Goal: Transaction & Acquisition: Purchase product/service

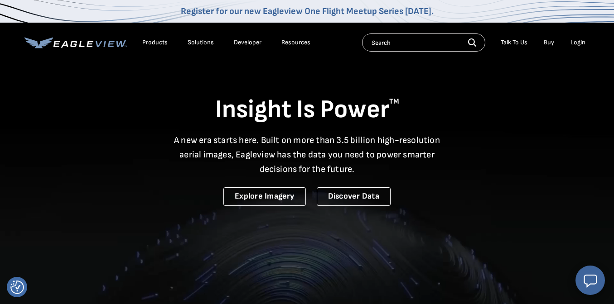
select select "Word of Mouth"
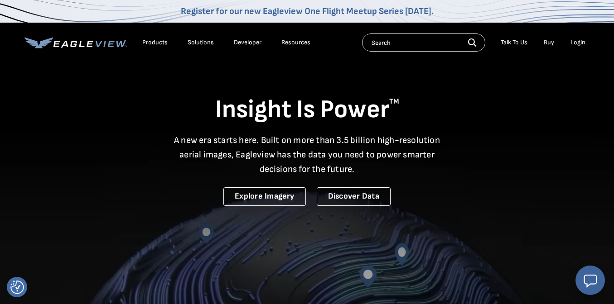
click at [396, 43] on input "text" at bounding box center [423, 43] width 123 height 18
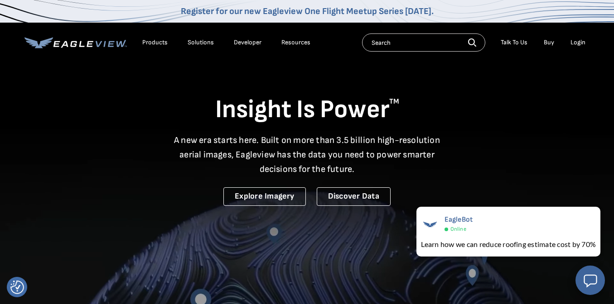
click at [578, 41] on div "Login" at bounding box center [577, 43] width 15 height 8
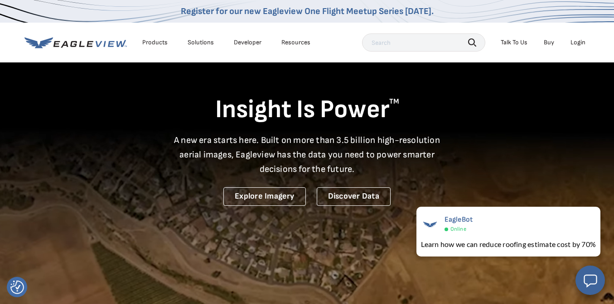
click at [574, 40] on div "Login" at bounding box center [577, 43] width 15 height 8
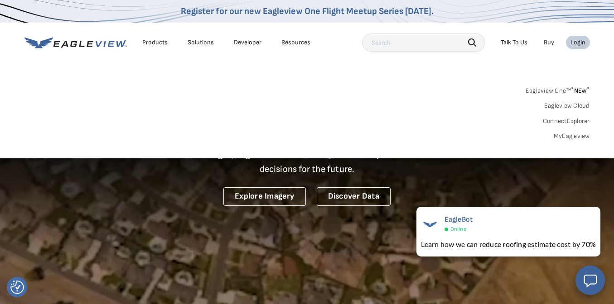
click at [549, 42] on link "Buy" at bounding box center [549, 43] width 10 height 8
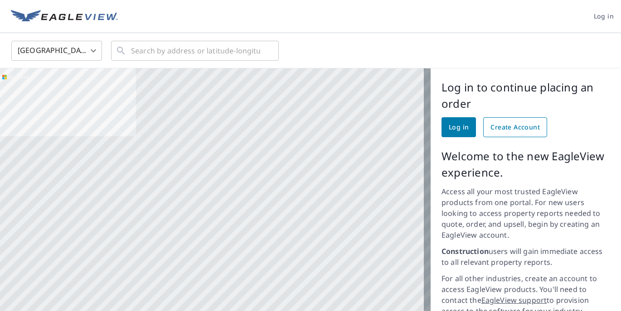
click at [502, 126] on span "Create Account" at bounding box center [514, 127] width 49 height 11
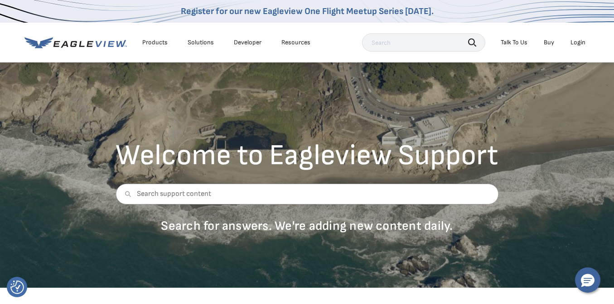
select select "Word of Mouth"
click at [203, 193] on input "text" at bounding box center [307, 194] width 383 height 21
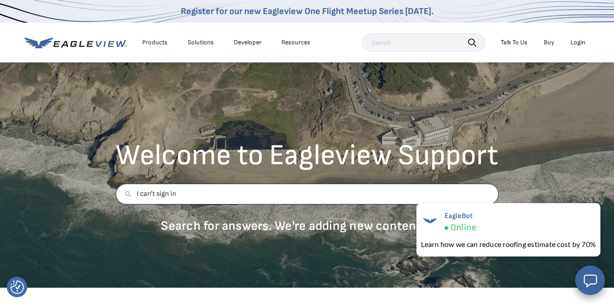
type input "I can't sign in"
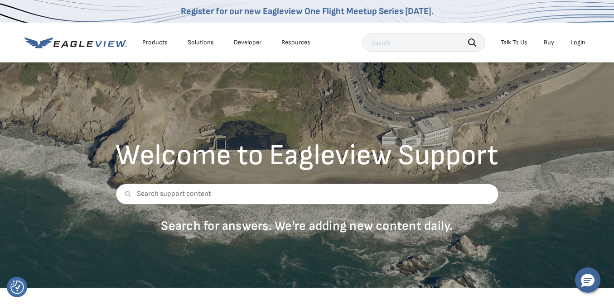
select select "Word of Mouth"
click at [433, 40] on input "text" at bounding box center [423, 43] width 123 height 18
click at [427, 44] on input "text" at bounding box center [423, 43] width 123 height 18
type input "6515 alden drive"
click at [580, 43] on div "Login" at bounding box center [577, 43] width 15 height 8
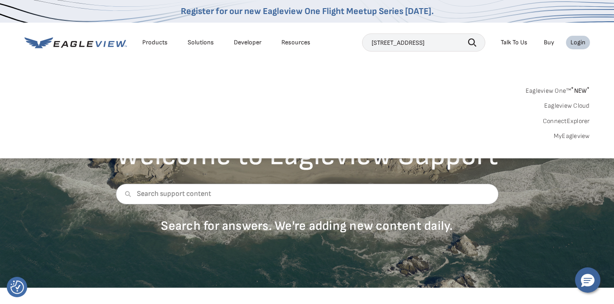
click at [580, 43] on div "Login" at bounding box center [577, 43] width 15 height 8
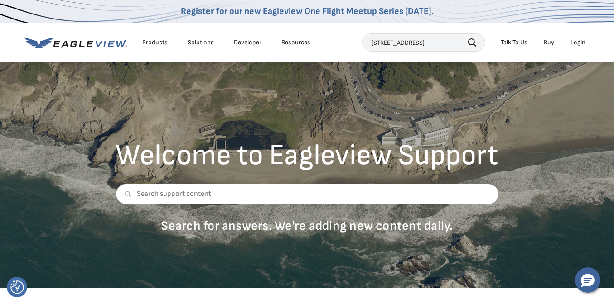
click at [580, 43] on div "Login" at bounding box center [577, 43] width 15 height 8
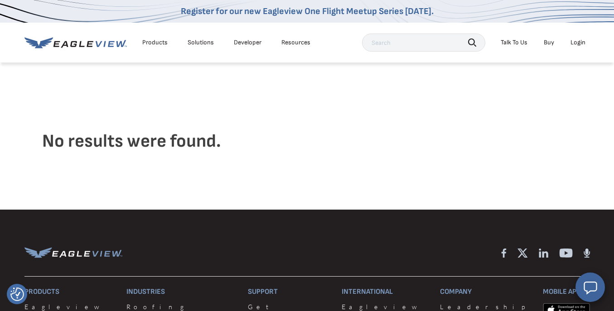
select select "Word of Mouth"
click at [508, 39] on div "Talk To Us" at bounding box center [514, 43] width 27 height 8
click at [505, 88] on span "Call Customer Service" at bounding box center [499, 90] width 62 height 8
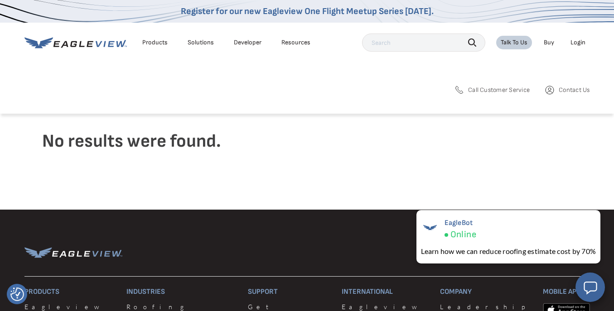
click at [457, 88] on icon at bounding box center [458, 90] width 11 height 11
click at [573, 88] on span "Contact Us" at bounding box center [573, 90] width 31 height 8
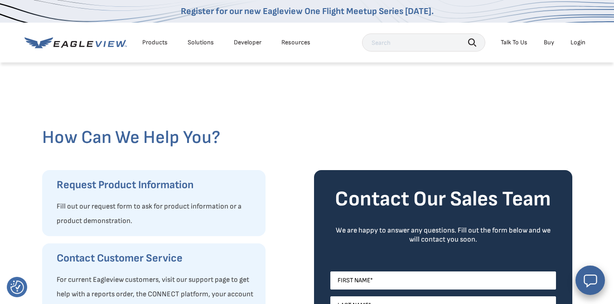
select select "Word of Mouth"
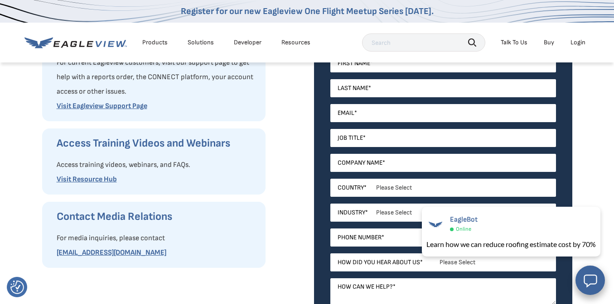
scroll to position [203, 0]
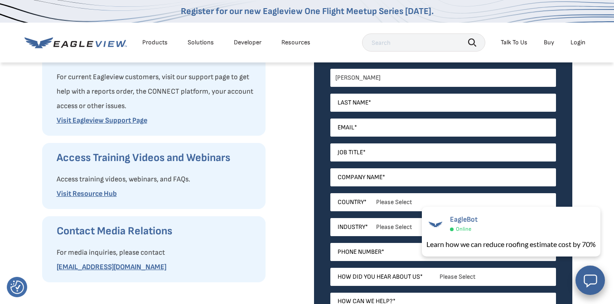
type input "[PERSON_NAME]"
type input "nemoy@"
type input "[EMAIL_ADDRESS][DOMAIN_NAME]"
click at [415, 87] on div "[PERSON_NAME]" at bounding box center [443, 81] width 226 height 25
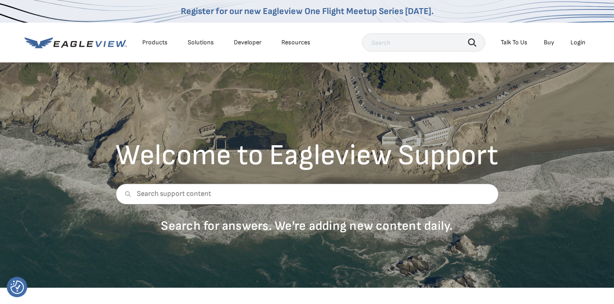
select select "Word of Mouth"
click at [150, 40] on div "Products" at bounding box center [154, 43] width 25 height 8
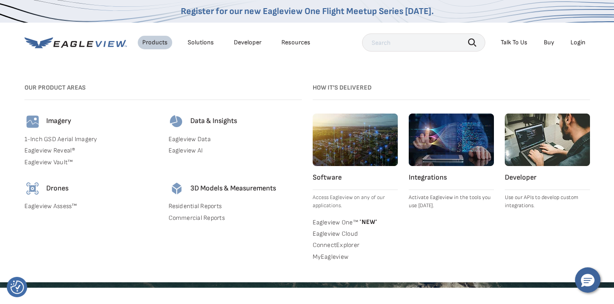
click at [579, 40] on div "Login" at bounding box center [577, 43] width 15 height 8
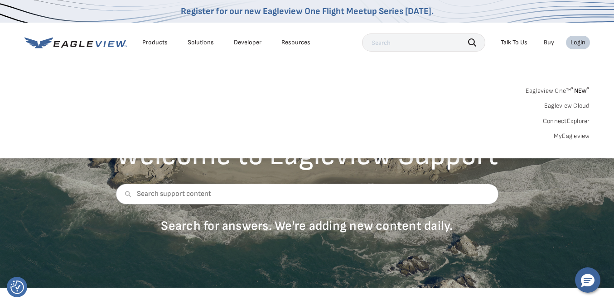
click at [577, 134] on link "MyEagleview" at bounding box center [572, 136] width 36 height 8
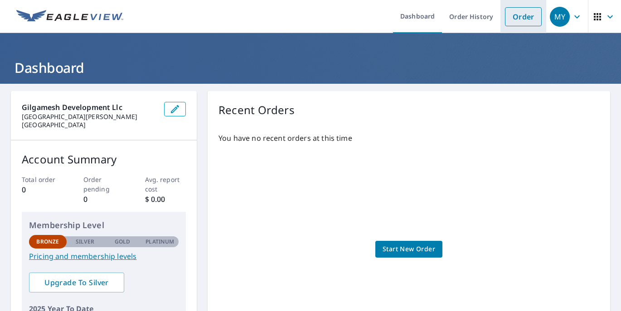
click at [517, 13] on link "Order" at bounding box center [523, 16] width 37 height 19
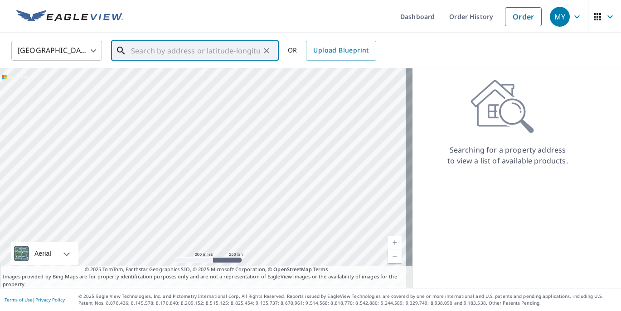
click at [159, 52] on input "text" at bounding box center [195, 50] width 129 height 25
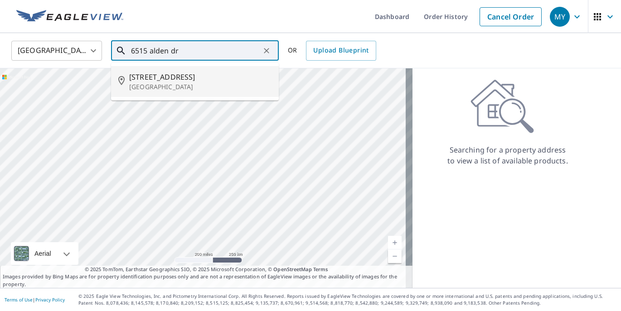
click at [161, 78] on span "6515 Alden Dr" at bounding box center [200, 77] width 142 height 11
type input "6515 Alden Dr West Bloomfield, MI 48324"
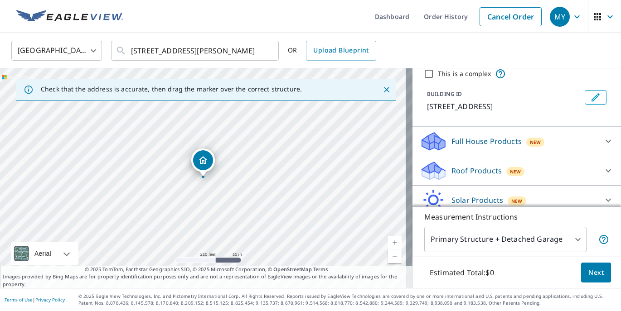
scroll to position [53, 0]
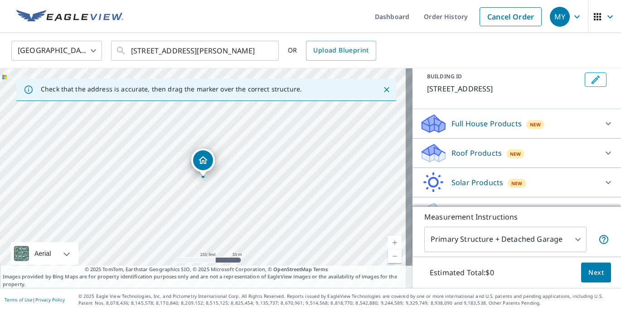
click at [482, 150] on p "Roof Products" at bounding box center [476, 153] width 50 height 11
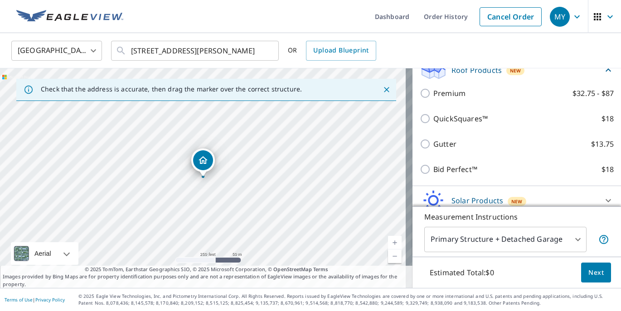
scroll to position [147, 0]
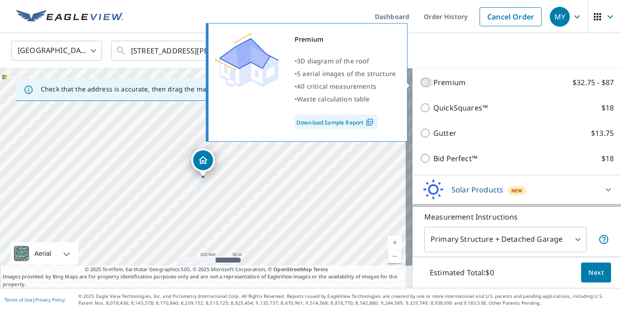
click at [419, 81] on input "Premium $32.75 - $87" at bounding box center [426, 82] width 14 height 11
checkbox input "true"
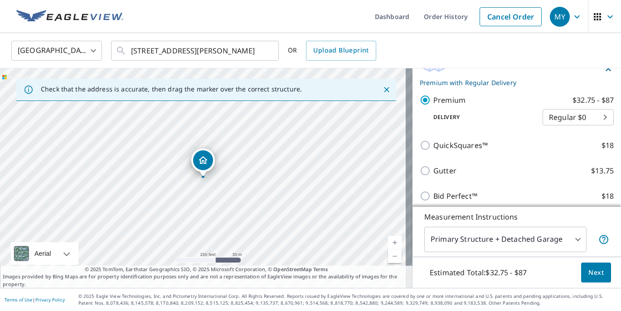
scroll to position [208, 0]
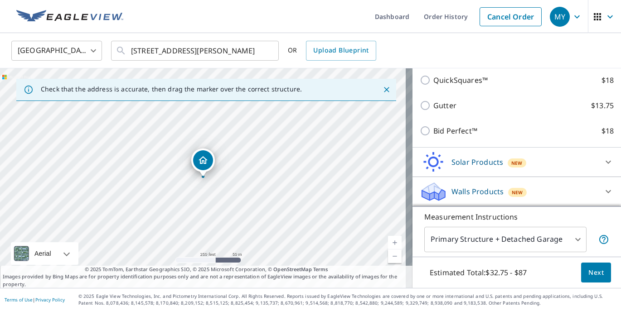
click at [554, 239] on body "MY MY Dashboard Order History Cancel Order MY United States US ​ 6515 Alden Dr …" at bounding box center [310, 155] width 621 height 311
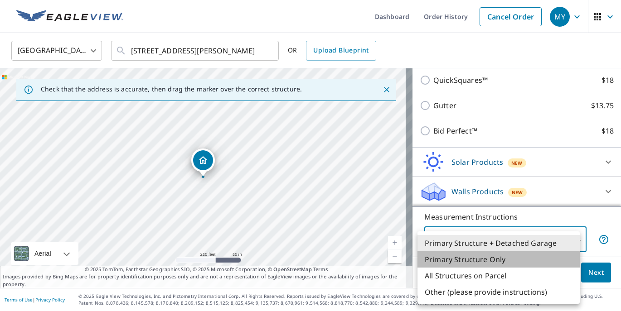
click at [472, 261] on li "Primary Structure Only" at bounding box center [498, 259] width 162 height 16
type input "2"
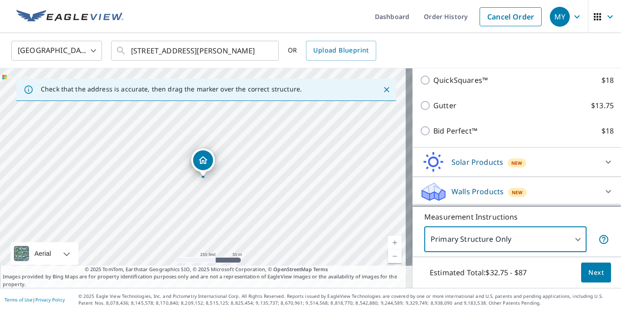
click at [591, 272] on span "Next" at bounding box center [595, 272] width 15 height 11
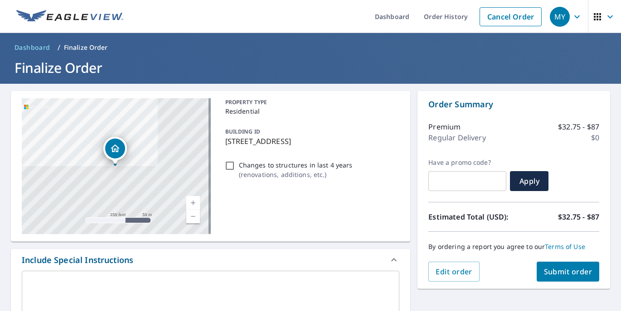
click at [113, 147] on icon "Dropped pin, building 1, Residential property, 6515 Alden Dr West Bloomfield, M…" at bounding box center [115, 148] width 9 height 8
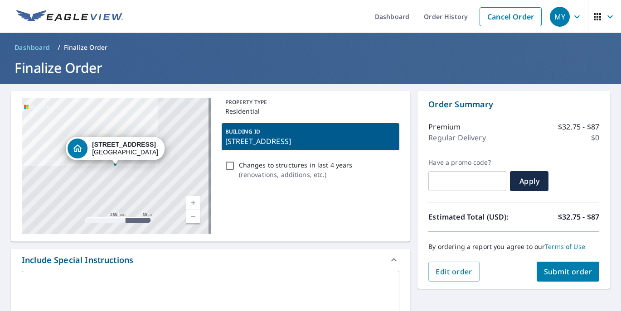
click at [113, 147] on strong "6515 Alden Dr" at bounding box center [124, 144] width 64 height 7
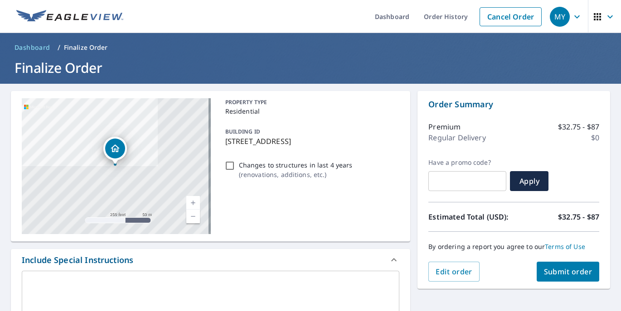
click at [114, 163] on div "Dropped pin, building 1, Residential property, 6515 Alden Dr West Bloomfield, M…" at bounding box center [115, 159] width 12 height 9
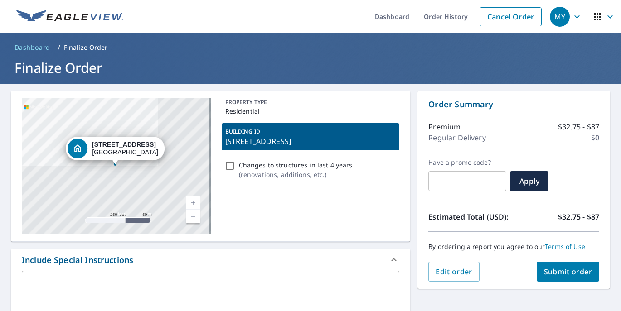
click at [114, 163] on div "Dropped pin, building 1, Residential property, 6515 Alden Dr West Bloomfield, M…" at bounding box center [115, 159] width 12 height 9
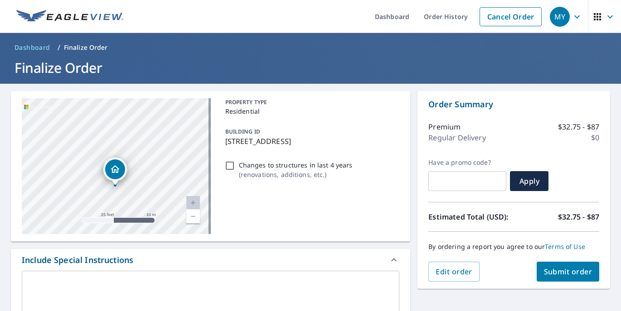
drag, startPoint x: 111, startPoint y: 221, endPoint x: 105, endPoint y: 219, distance: 6.0
click at [105, 219] on div "6515 Alden Dr West Bloomfield, MI 48324" at bounding box center [116, 166] width 189 height 136
click at [113, 163] on div "Dropped pin, building 1, Residential property, 6515 Alden Dr West Bloomfield, M…" at bounding box center [115, 169] width 20 height 20
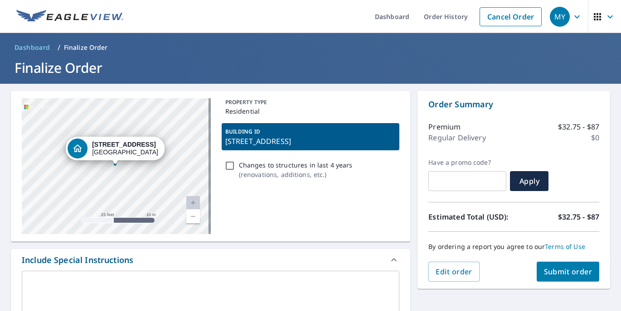
click at [133, 183] on div "6515 Alden Dr West Bloomfield, MI 48324" at bounding box center [116, 166] width 189 height 136
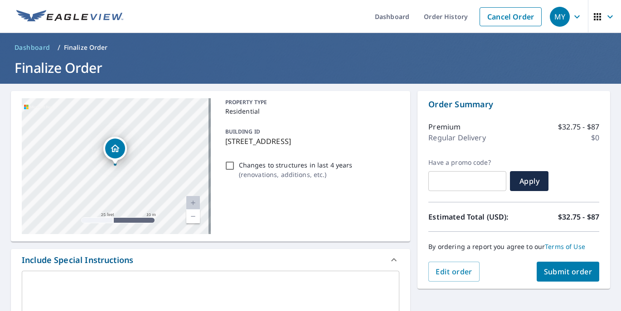
click at [174, 166] on div "6515 Alden Dr West Bloomfield, MI 48324" at bounding box center [116, 166] width 189 height 136
click at [117, 148] on icon "Dropped pin, building 1, Residential property, 6515 Alden Dr West Bloomfield, M…" at bounding box center [115, 148] width 11 height 11
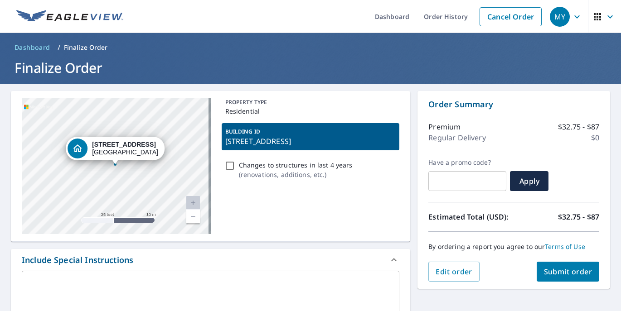
click at [186, 210] on link "Current Level 20, Zoom Out" at bounding box center [193, 217] width 14 height 14
click at [191, 199] on link "Current Level 19, Zoom In" at bounding box center [193, 203] width 14 height 14
click at [191, 199] on link "Current Level 20, Zoom In Disabled" at bounding box center [193, 203] width 14 height 14
click at [117, 174] on div "6515 Alden Dr West Bloomfield, MI 48324" at bounding box center [116, 166] width 189 height 136
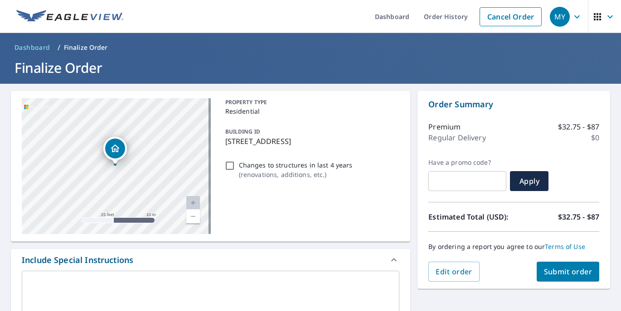
click at [156, 120] on div "6515 Alden Dr West Bloomfield, MI 48324" at bounding box center [116, 166] width 189 height 136
click at [228, 165] on input "Changes to structures in last 4 years ( renovations, additions, etc. )" at bounding box center [229, 165] width 11 height 11
checkbox input "true"
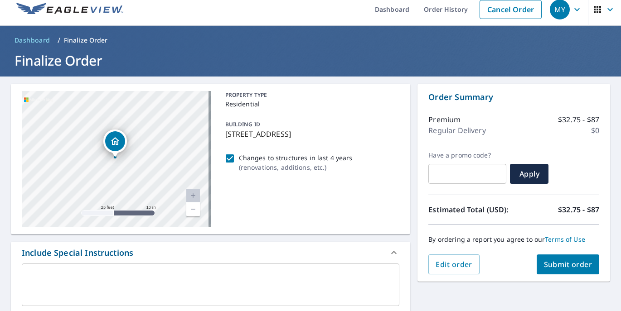
scroll to position [23, 0]
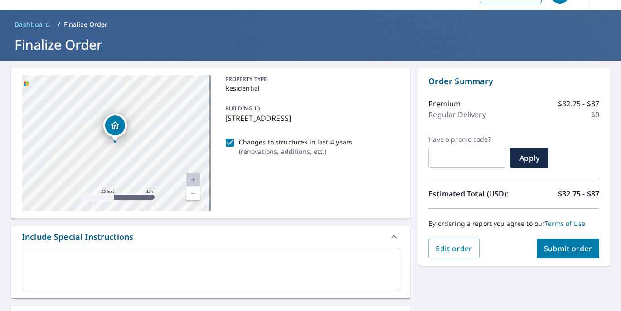
click at [563, 246] on span "Submit order" at bounding box center [568, 249] width 48 height 10
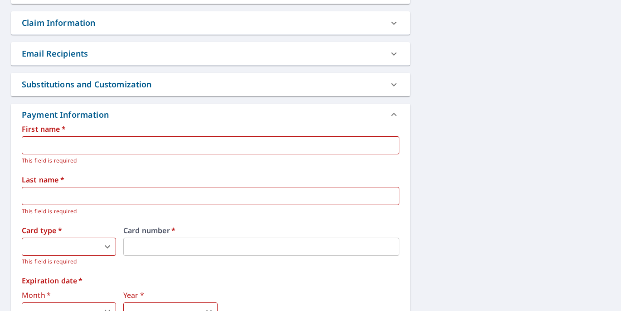
scroll to position [398, 0]
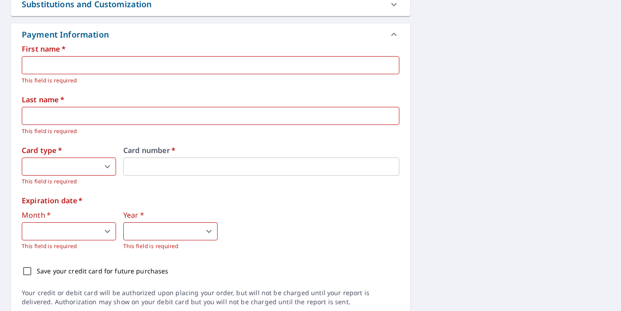
click at [68, 64] on input "text" at bounding box center [210, 65] width 377 height 18
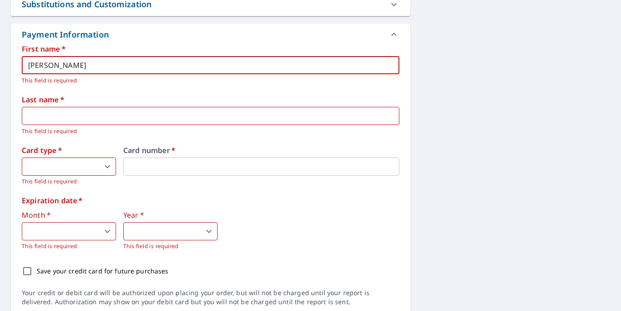
type input "Manal"
drag, startPoint x: 68, startPoint y: 64, endPoint x: 70, endPoint y: 116, distance: 51.7
click at [70, 116] on input "text" at bounding box center [210, 116] width 377 height 18
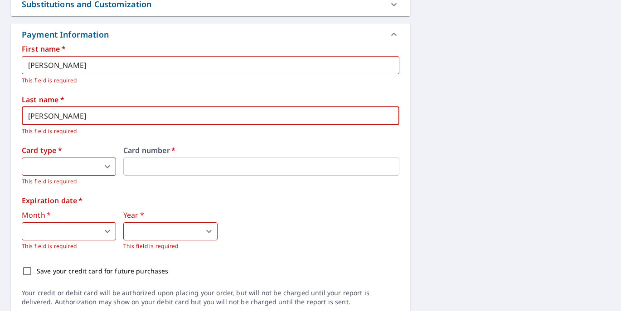
type input "Yaldoo"
click at [78, 164] on body "MY MY Dashboard Order History Cancel Order MY Dashboard / Finalize Order Finali…" at bounding box center [310, 155] width 621 height 311
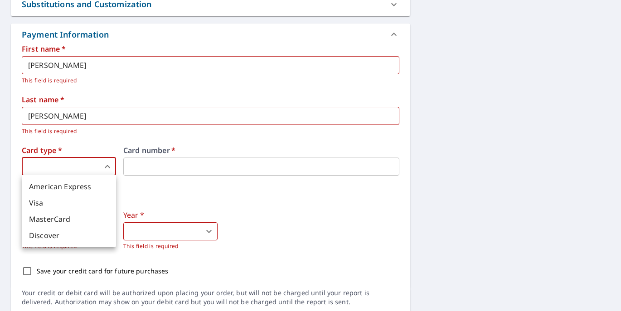
click at [76, 183] on li "American Express" at bounding box center [69, 186] width 94 height 16
type input "1"
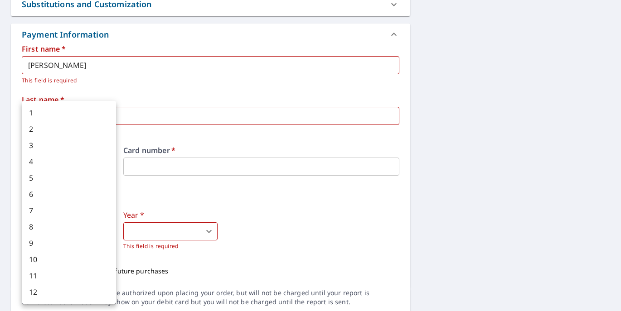
click at [73, 230] on body "MY MY Dashboard Order History Cancel Order MY Dashboard / Finalize Order Finali…" at bounding box center [310, 155] width 621 height 311
click at [33, 159] on li "4" at bounding box center [69, 162] width 94 height 16
type input "4"
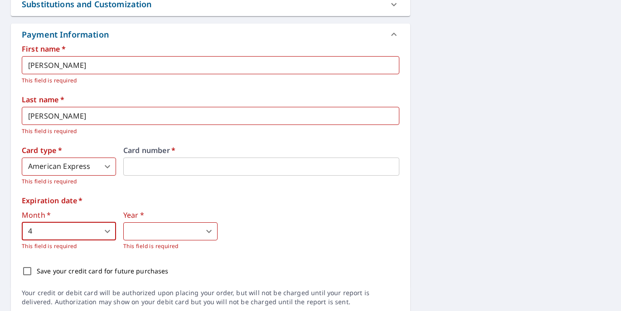
click at [165, 233] on body "MY MY Dashboard Order History Cancel Order MY Dashboard / Finalize Order Finali…" at bounding box center [310, 155] width 621 height 311
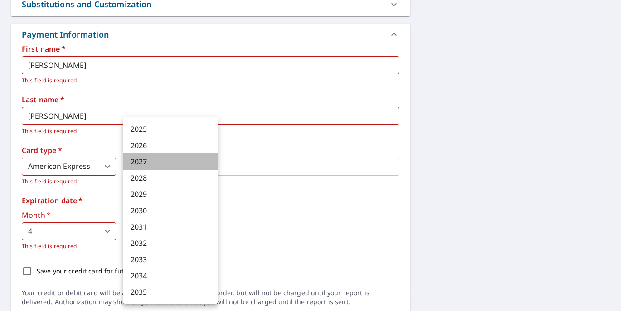
click at [148, 160] on li "2027" at bounding box center [170, 162] width 94 height 16
type input "2027"
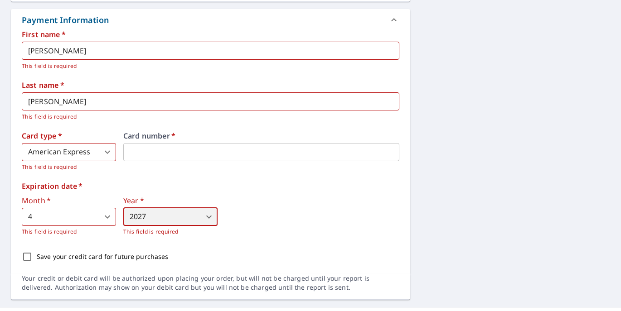
scroll to position [429, 0]
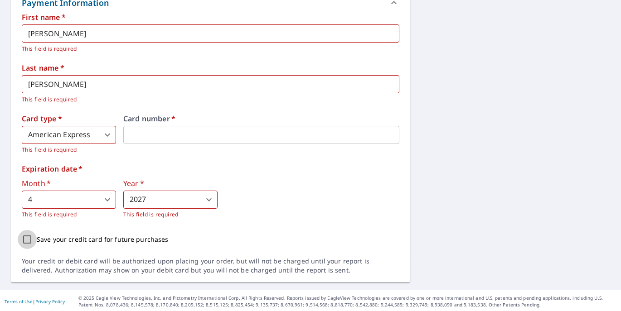
click at [26, 236] on input "Save your credit card for future purchases" at bounding box center [27, 239] width 19 height 19
checkbox input "true"
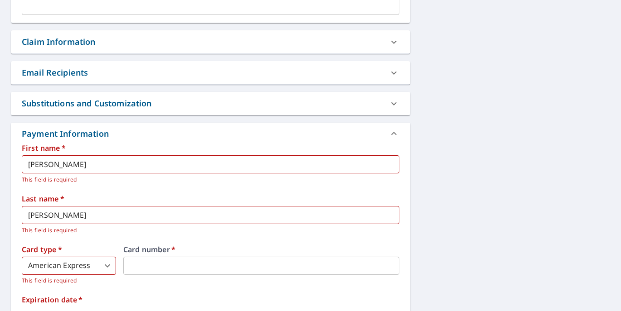
scroll to position [140, 0]
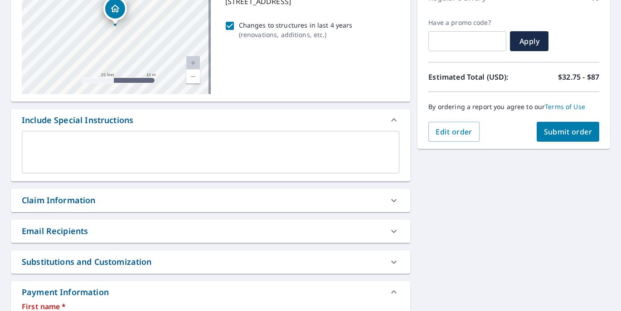
click at [556, 126] on button "Submit order" at bounding box center [567, 132] width 63 height 20
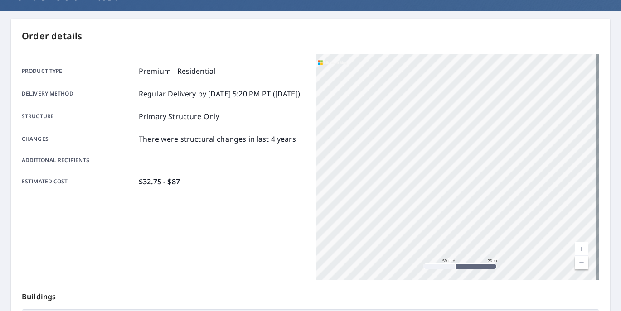
scroll to position [144, 0]
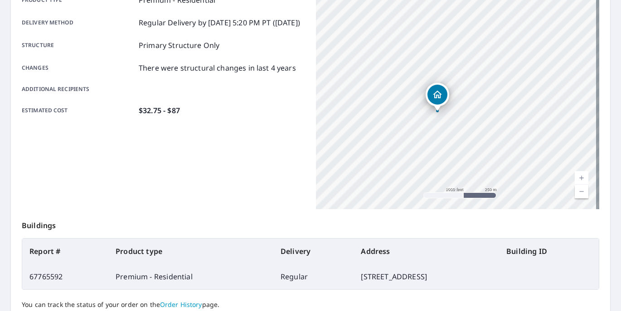
click at [434, 90] on icon "Dropped pin, building 1, Residential property, 6515 Alden Dr West Bloomfield, M…" at bounding box center [437, 94] width 11 height 11
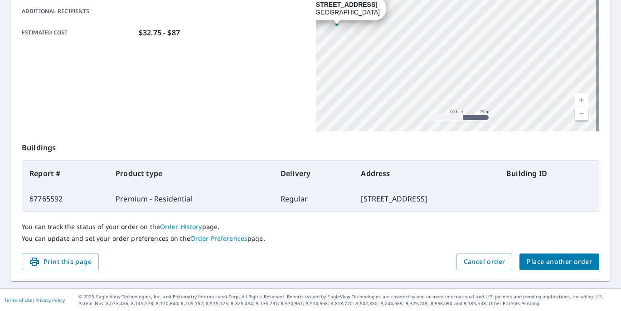
scroll to position [150, 0]
